Goal: Information Seeking & Learning: Check status

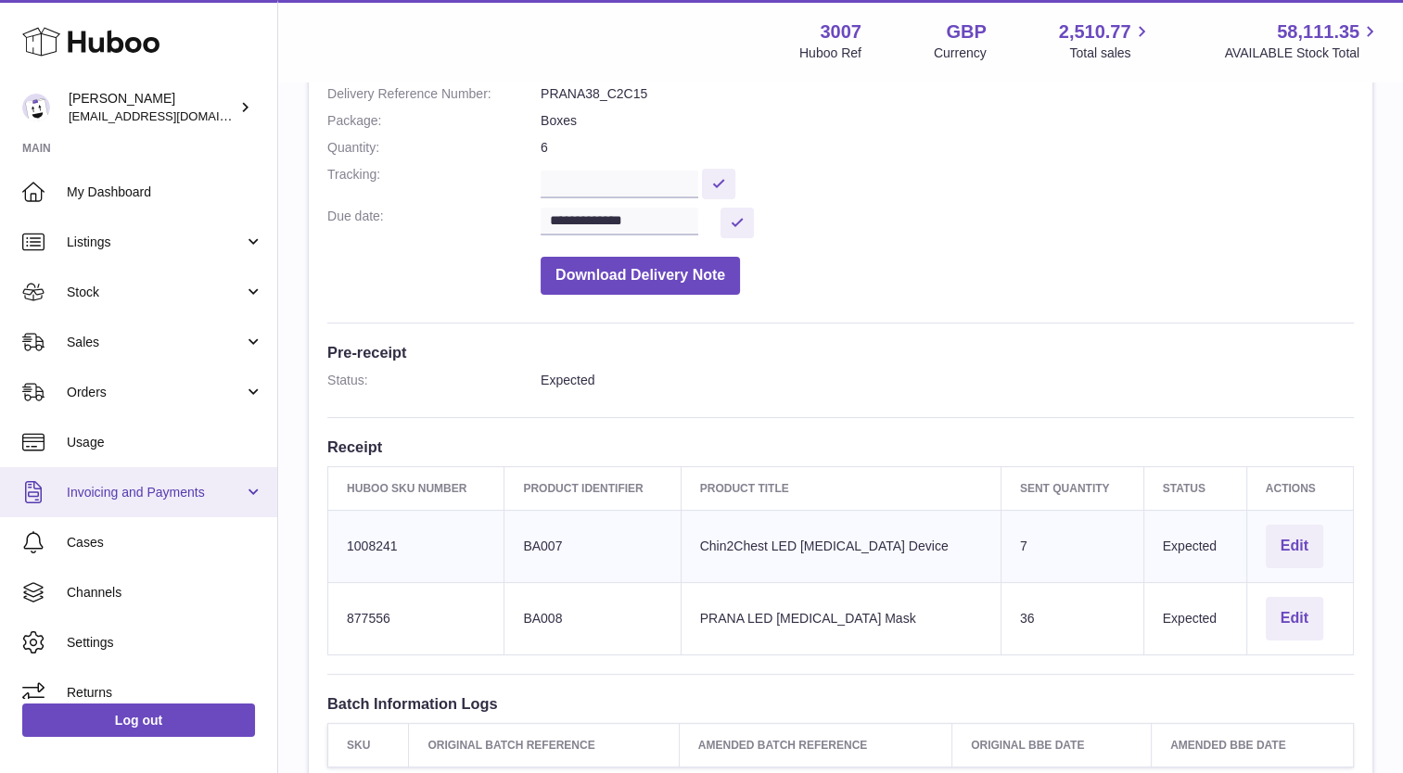
click at [108, 491] on span "Invoicing and Payments" at bounding box center [155, 493] width 177 height 18
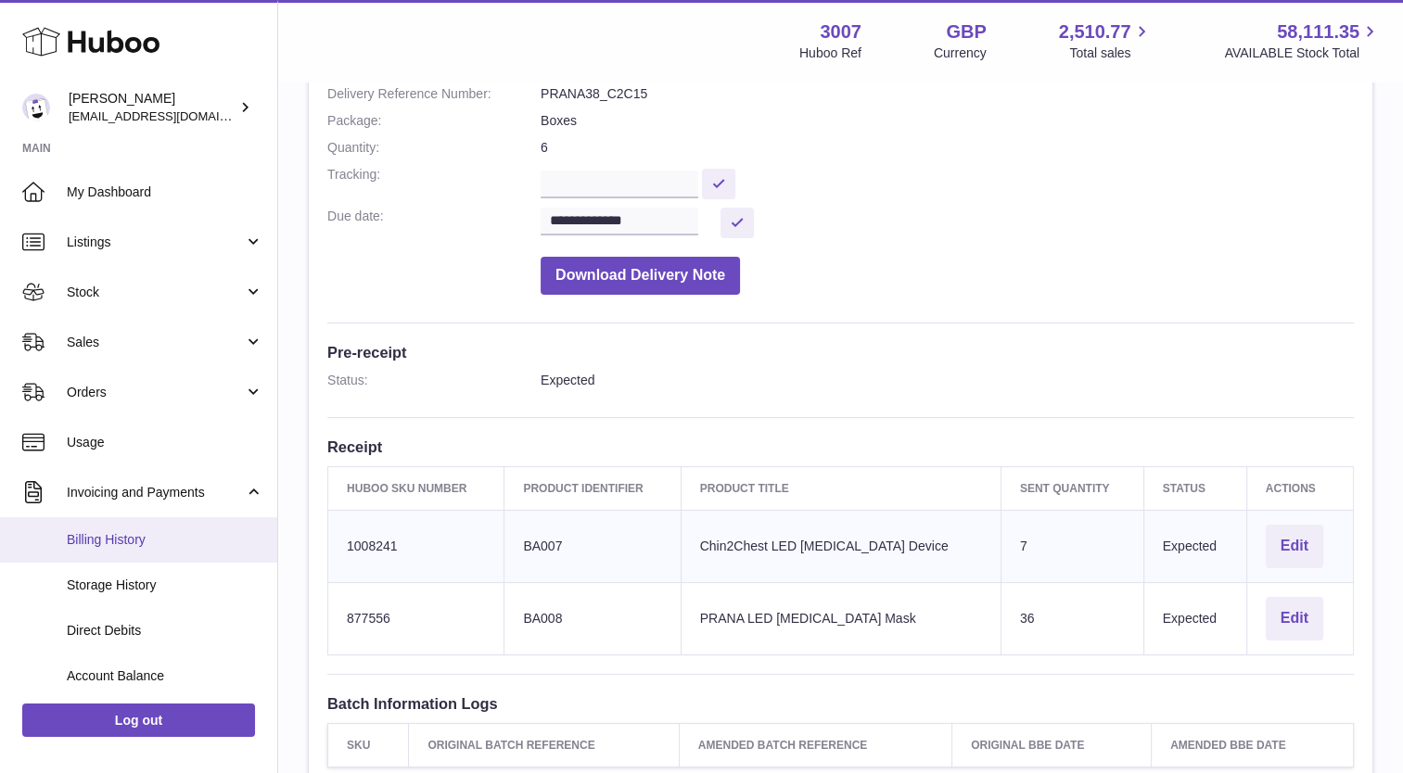
click at [114, 545] on span "Billing History" at bounding box center [165, 540] width 197 height 18
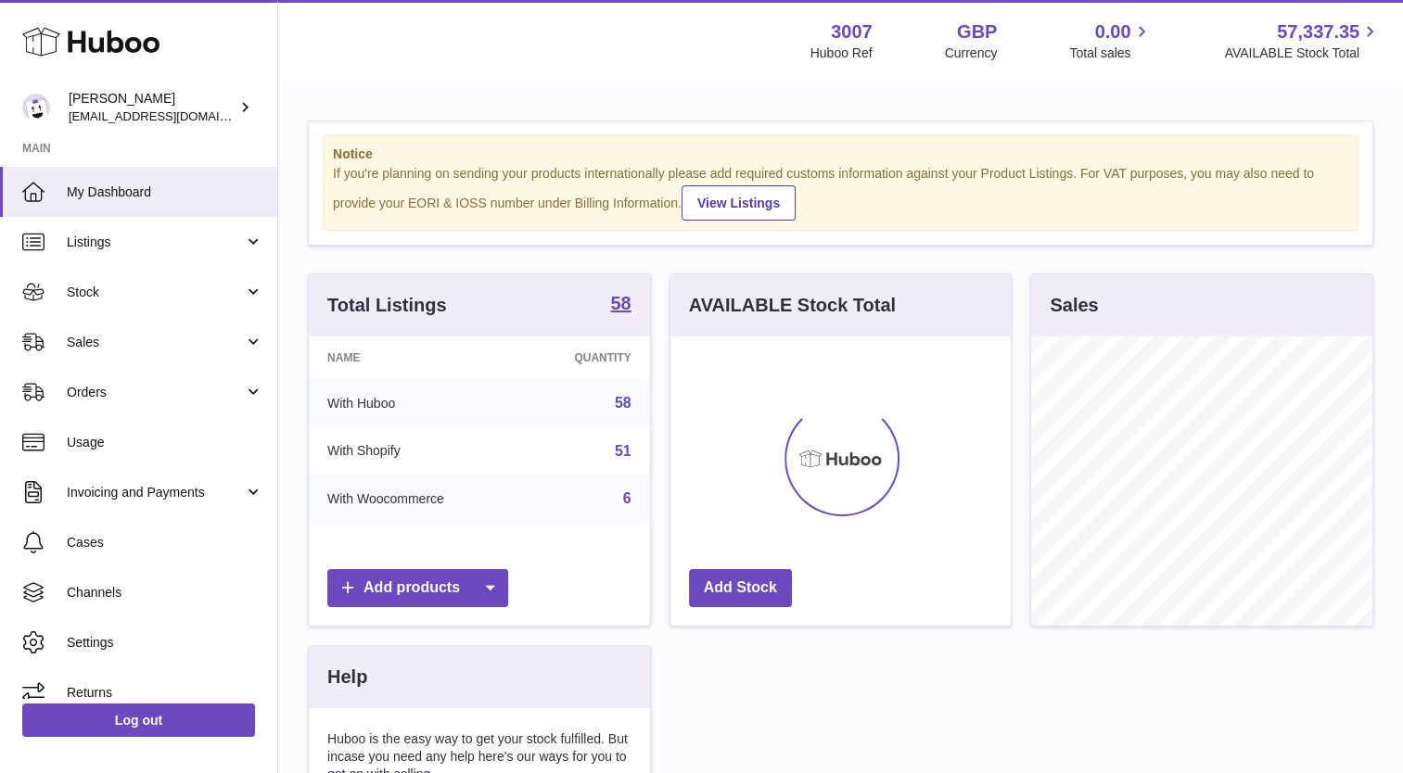
scroll to position [289, 341]
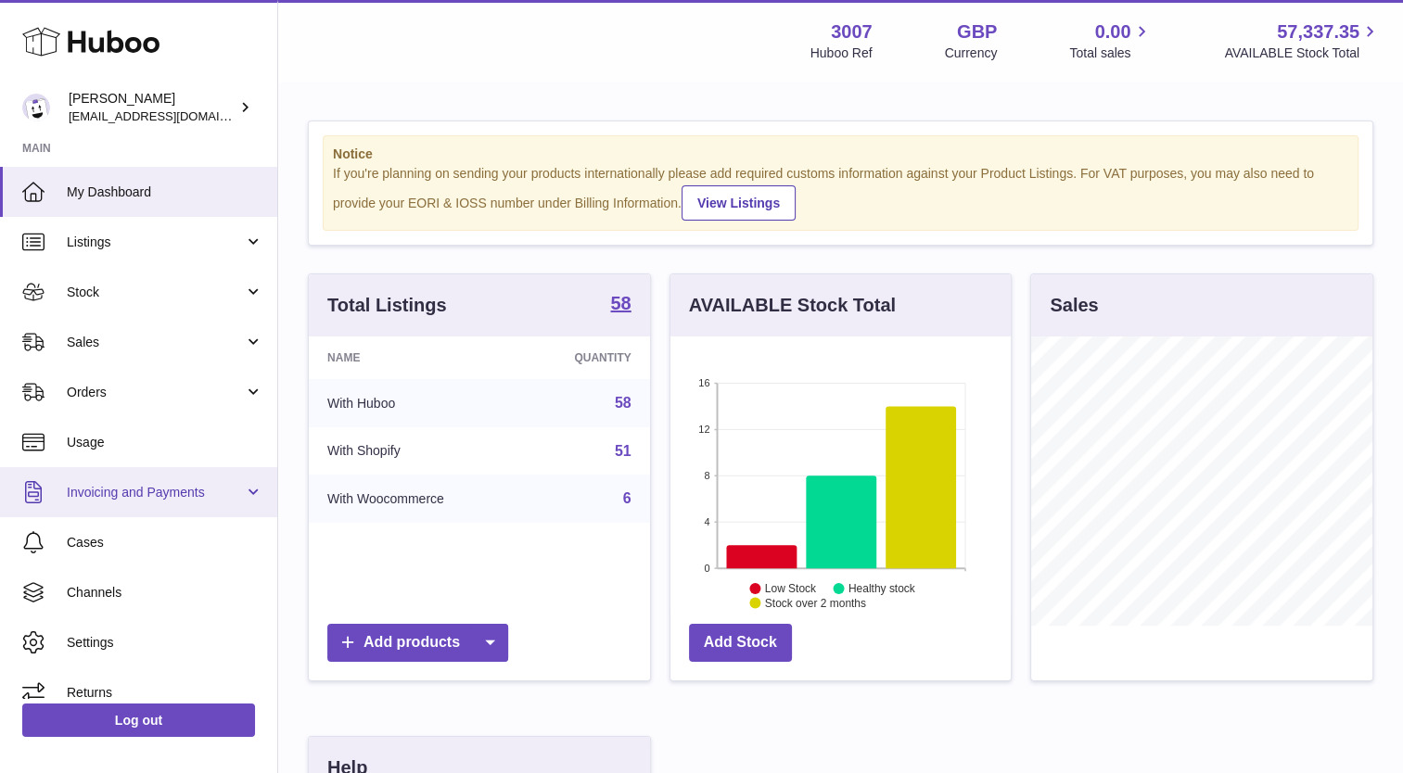
click at [111, 495] on span "Invoicing and Payments" at bounding box center [155, 493] width 177 height 18
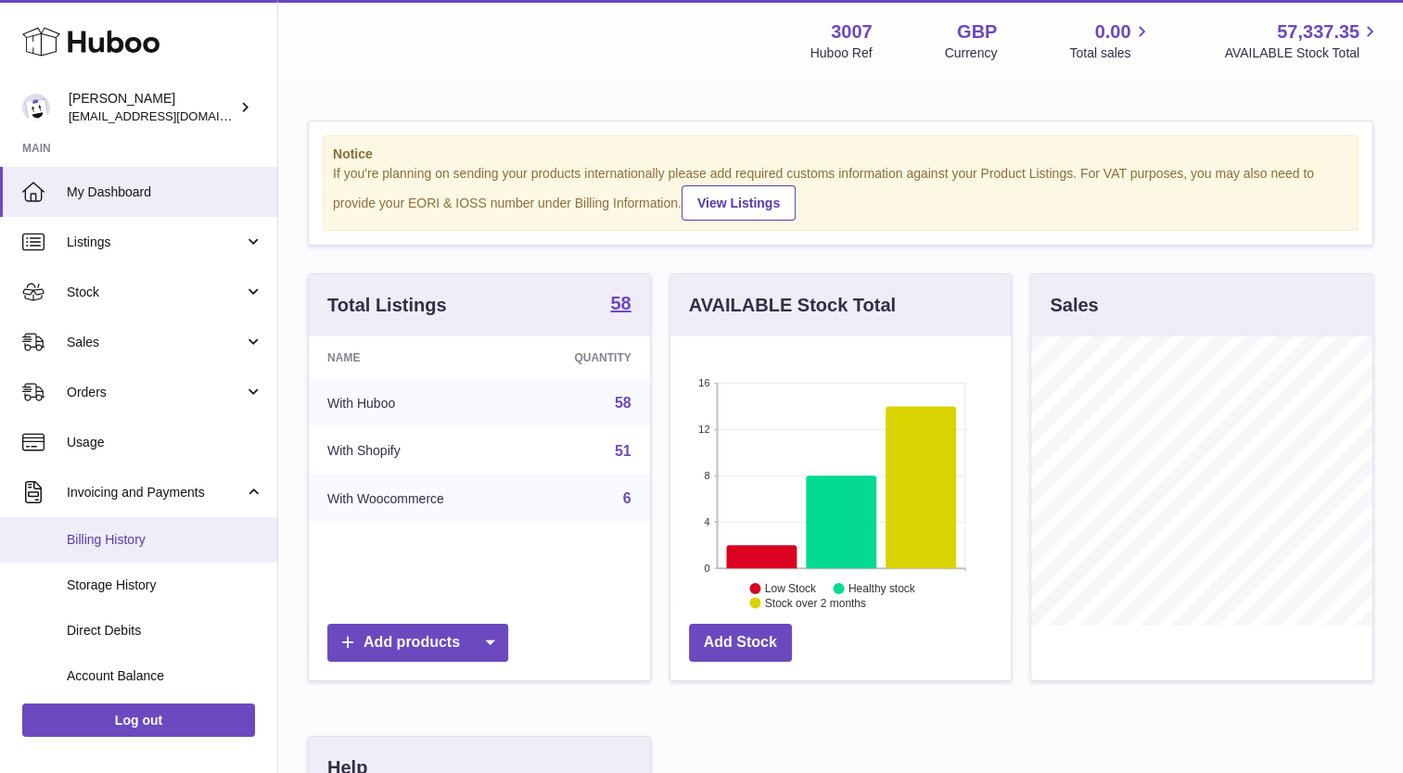
click at [121, 537] on span "Billing History" at bounding box center [165, 540] width 197 height 18
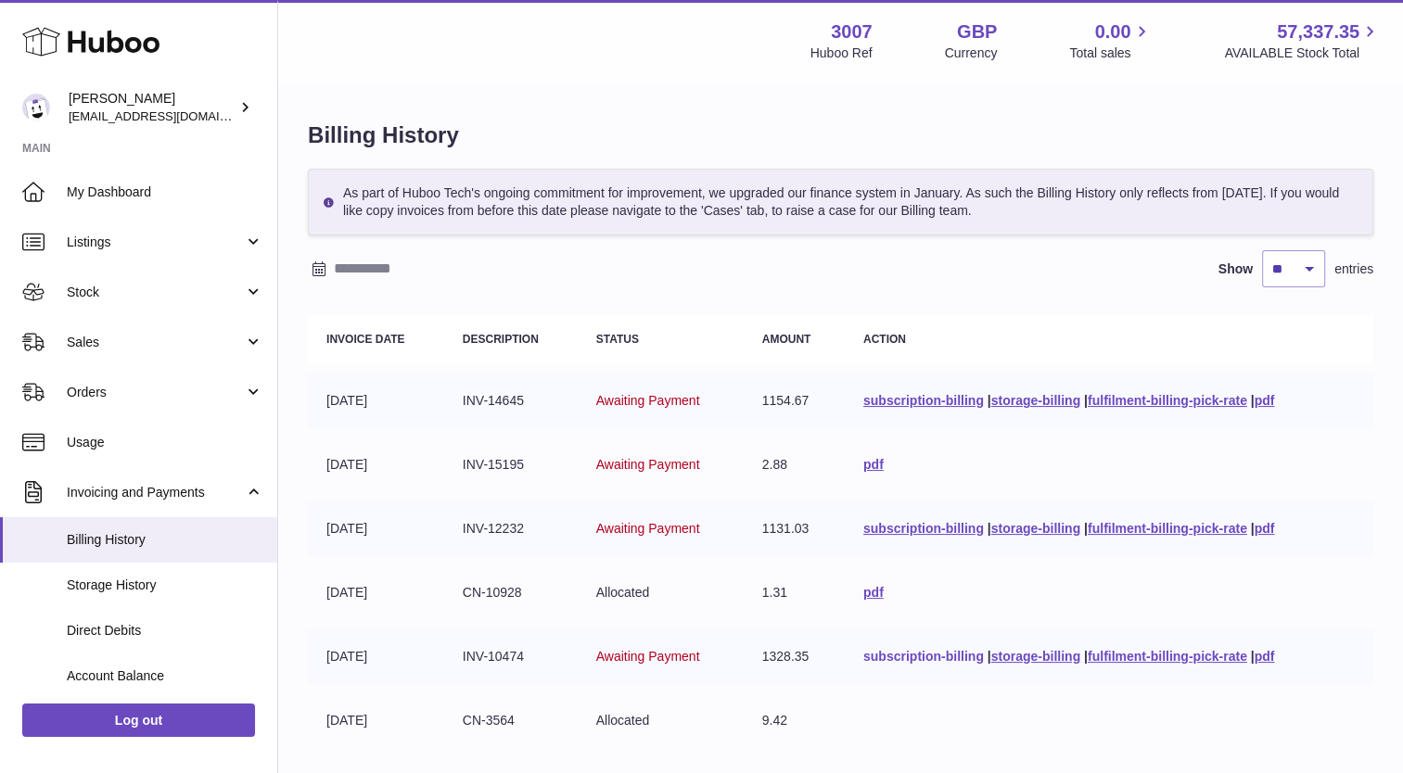
click at [906, 658] on link "subscription-billing" at bounding box center [923, 656] width 121 height 15
click at [692, 279] on div "Show ** ** ** *** entries" at bounding box center [840, 268] width 1065 height 37
click at [1128, 532] on link "fulfilment-billing-pick-rate" at bounding box center [1167, 528] width 159 height 15
click at [1349, 127] on h1 "Billing History" at bounding box center [840, 136] width 1065 height 30
click at [1120, 655] on link "fulfilment-billing-pick-rate" at bounding box center [1167, 656] width 159 height 15
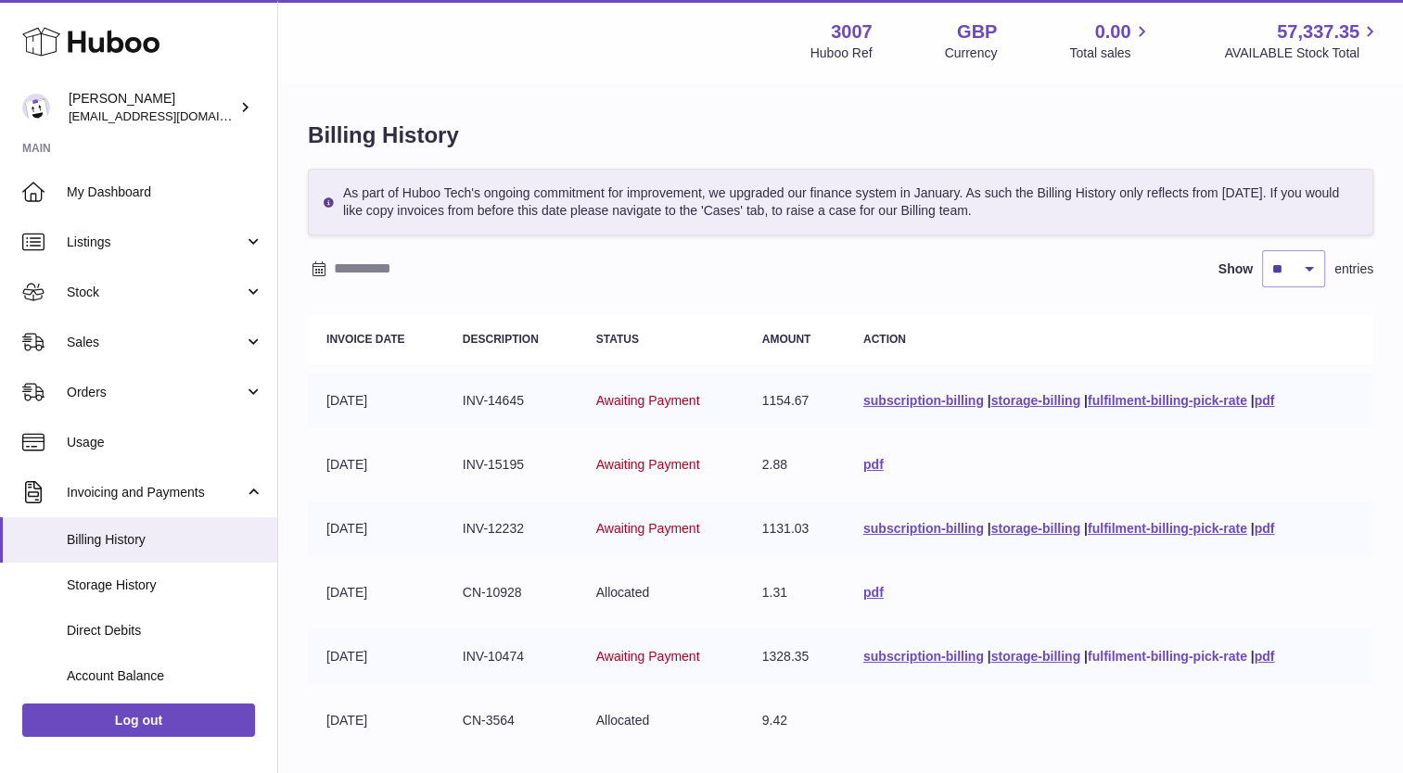
click at [1181, 655] on link "fulfilment-billing-pick-rate" at bounding box center [1167, 656] width 159 height 15
click at [108, 346] on span "Sales" at bounding box center [155, 343] width 177 height 18
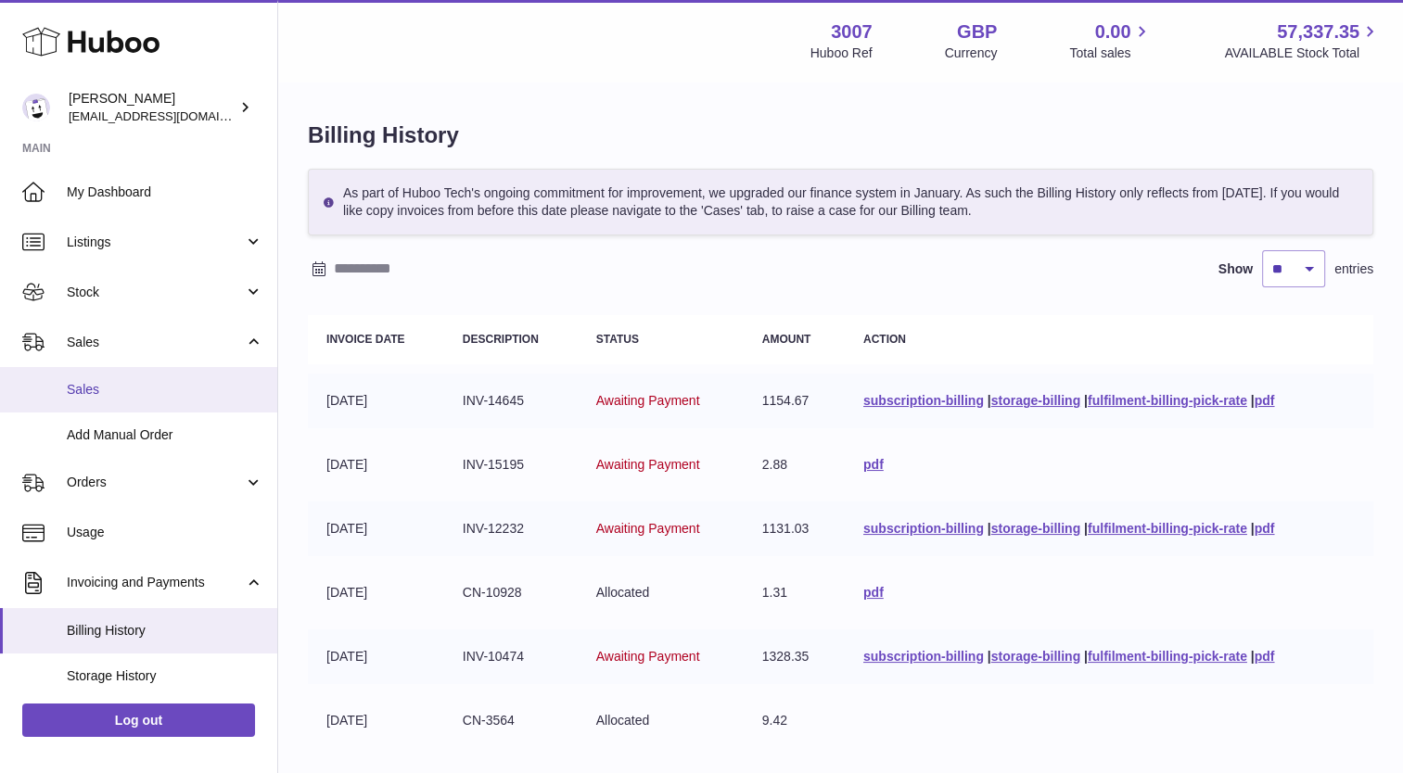
click at [108, 406] on link "Sales" at bounding box center [138, 389] width 277 height 45
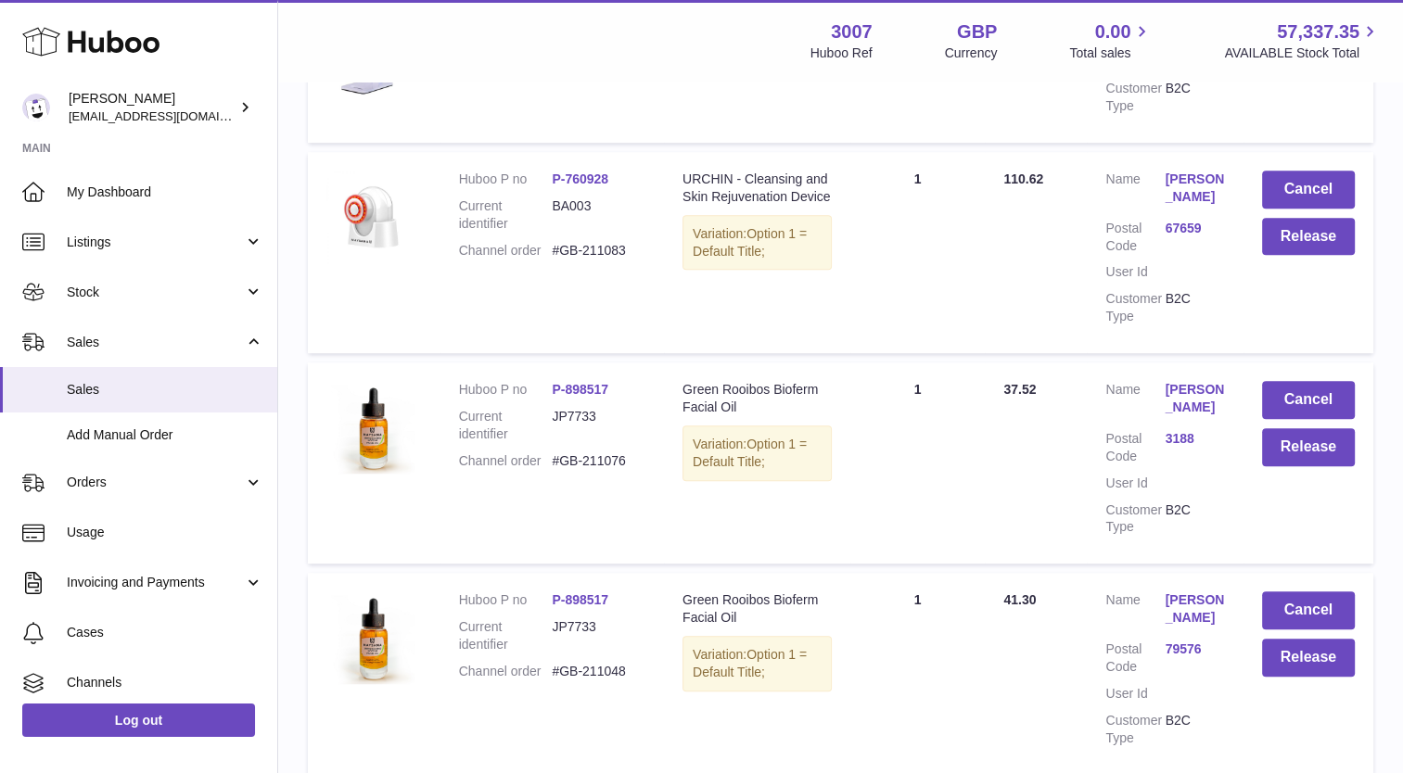
scroll to position [1152, 0]
